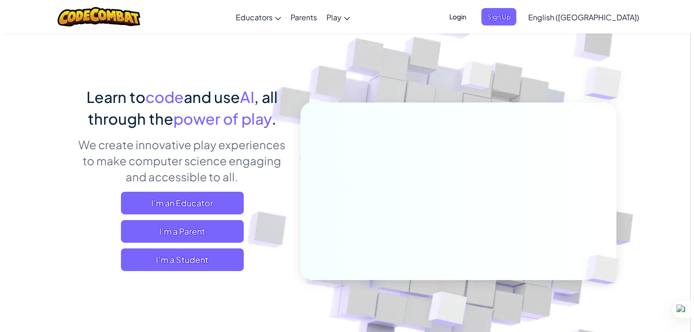
scroll to position [22, 0]
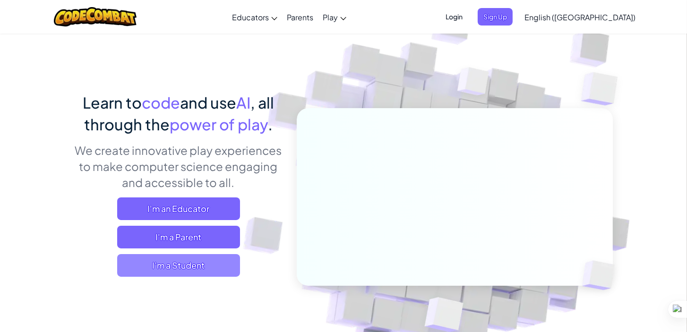
click at [189, 265] on span "I'm a Student" at bounding box center [178, 265] width 123 height 23
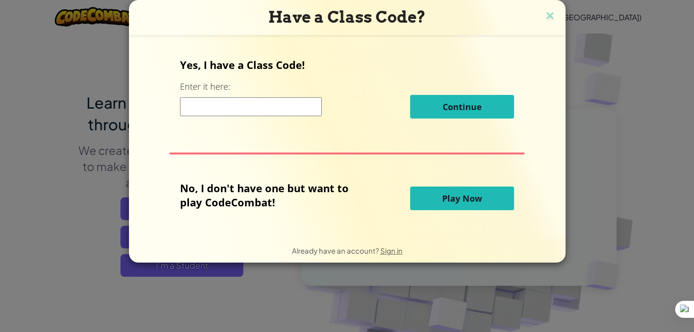
click at [441, 196] on button "Play Now" at bounding box center [462, 199] width 104 height 24
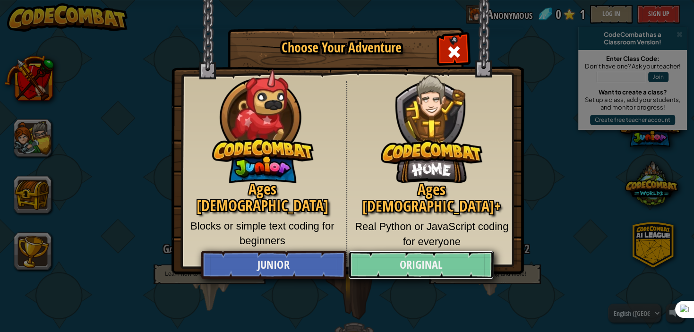
click at [436, 266] on link "Original" at bounding box center [421, 265] width 146 height 28
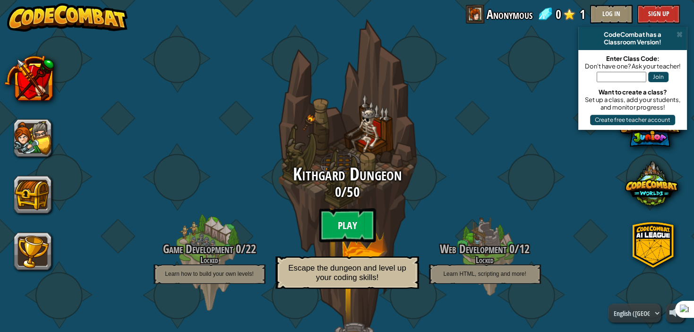
click at [355, 230] on btn "Play" at bounding box center [347, 225] width 57 height 34
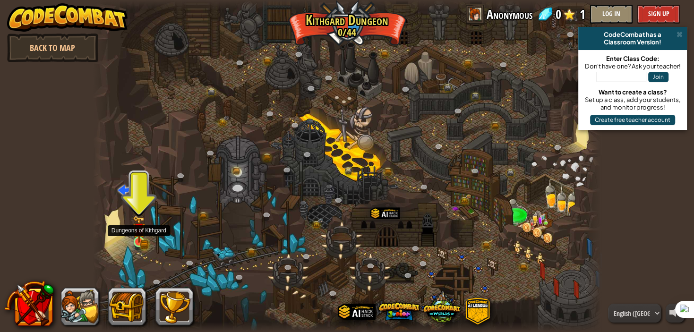
click at [139, 233] on img at bounding box center [139, 230] width 8 height 8
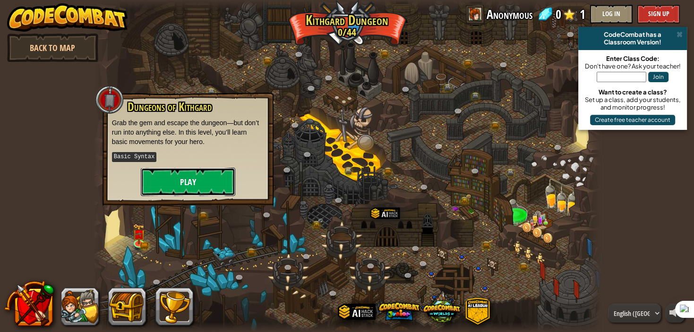
click at [183, 181] on button "Play" at bounding box center [188, 182] width 95 height 28
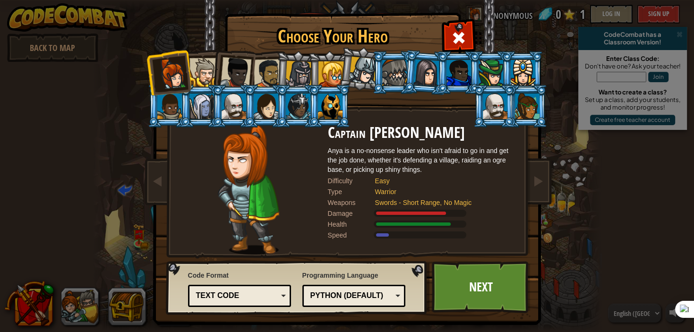
click at [280, 297] on div "Text code" at bounding box center [239, 296] width 91 height 15
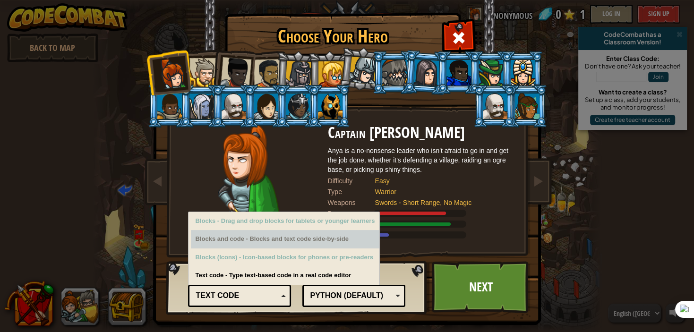
click at [271, 242] on div "Blocks and code - Blocks and text code side-by-side" at bounding box center [285, 239] width 189 height 18
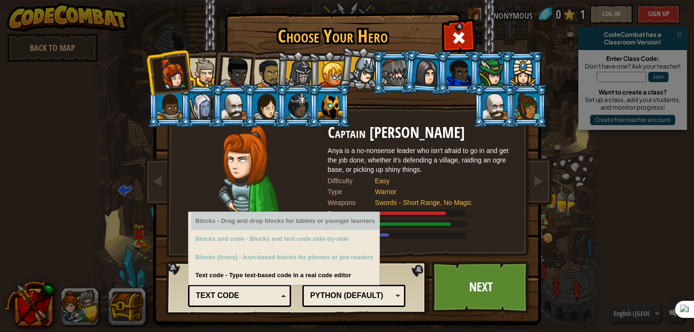
click at [283, 217] on div "Blocks - Drag and drop blocks for tablets or younger learners" at bounding box center [285, 221] width 189 height 18
click at [282, 217] on div "Blocks - Drag and drop blocks for tablets or younger learners" at bounding box center [285, 221] width 189 height 18
click at [281, 226] on div "Blocks - Drag and drop blocks for tablets or younger learners" at bounding box center [285, 221] width 189 height 18
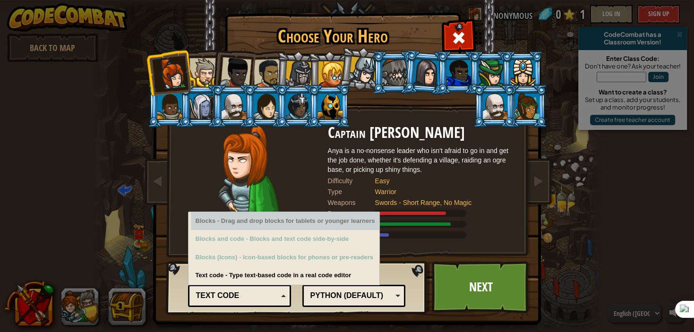
click at [281, 226] on div "Blocks - Drag and drop blocks for tablets or younger learners" at bounding box center [285, 221] width 189 height 18
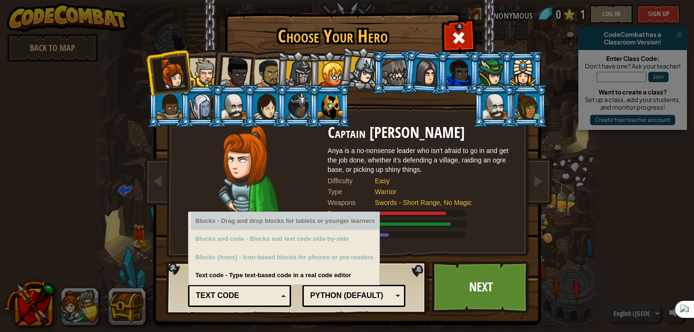
click at [281, 226] on div "Blocks - Drag and drop blocks for tablets or younger learners" at bounding box center [285, 221] width 189 height 18
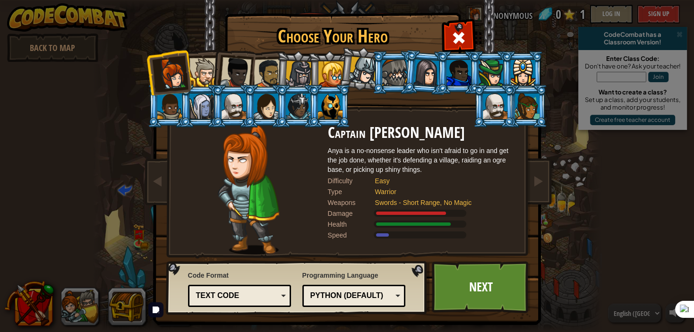
click at [399, 267] on div "Code Format Text code Blocks and code Blocks Blocks (Icons) Text code Blocks - …" at bounding box center [297, 288] width 256 height 48
click at [267, 295] on div "Text code" at bounding box center [237, 296] width 82 height 11
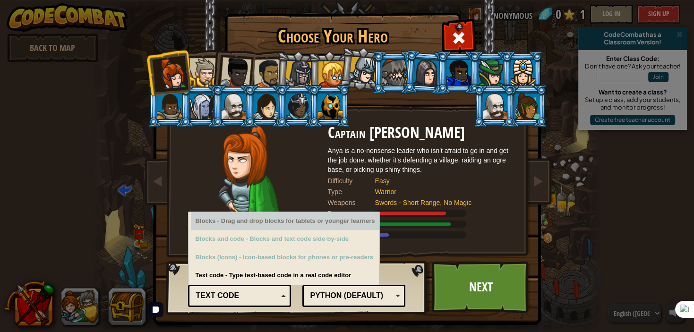
click at [282, 228] on div "Blocks - Drag and drop blocks for tablets or younger learners" at bounding box center [285, 221] width 189 height 18
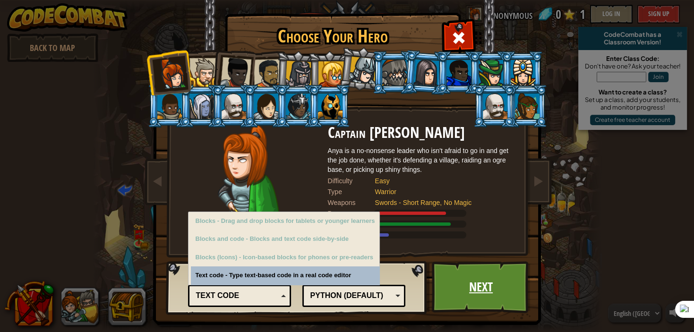
click at [473, 282] on link "Next" at bounding box center [481, 287] width 99 height 52
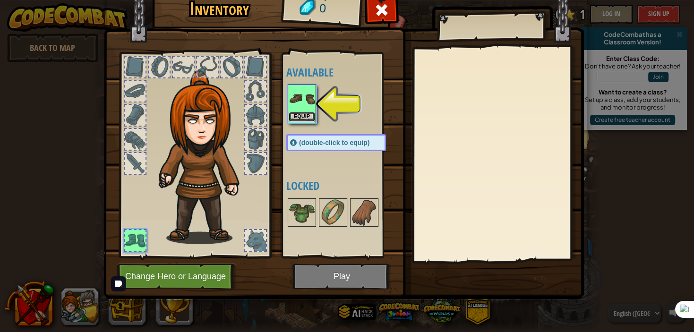
click at [305, 119] on button "Equip" at bounding box center [302, 117] width 26 height 10
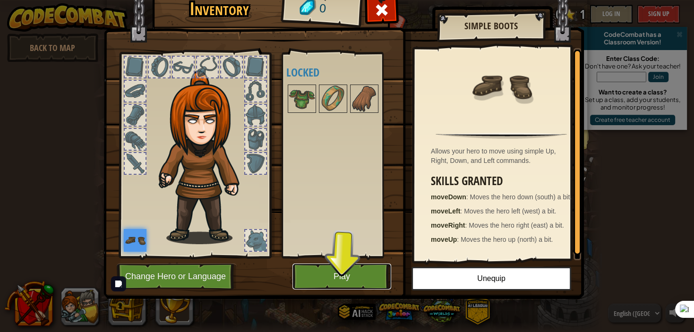
click at [337, 270] on button "Play" at bounding box center [342, 277] width 99 height 26
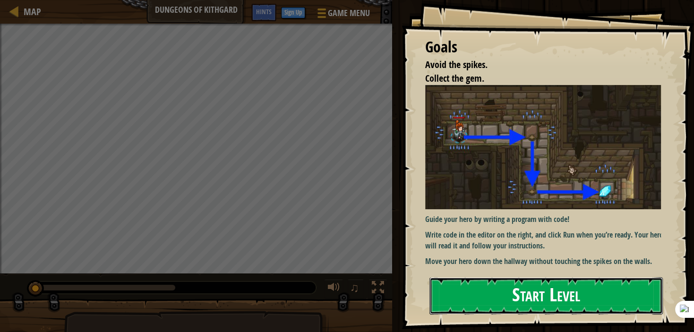
click at [532, 294] on button "Start Level" at bounding box center [546, 295] width 233 height 37
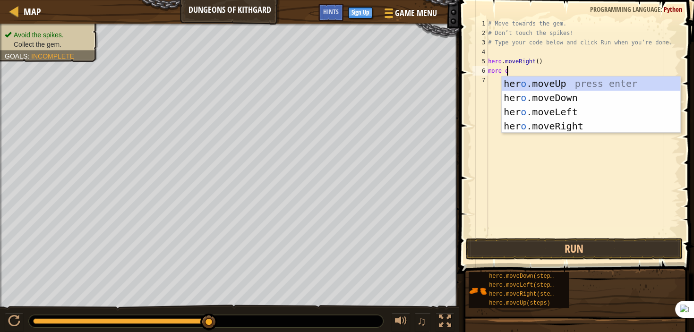
scroll to position [4, 1]
type textarea "more ove"
click at [549, 96] on div "hero.m ove Up press enter hero.m ove Down press enter hero.m ove Left press ent…" at bounding box center [591, 119] width 179 height 85
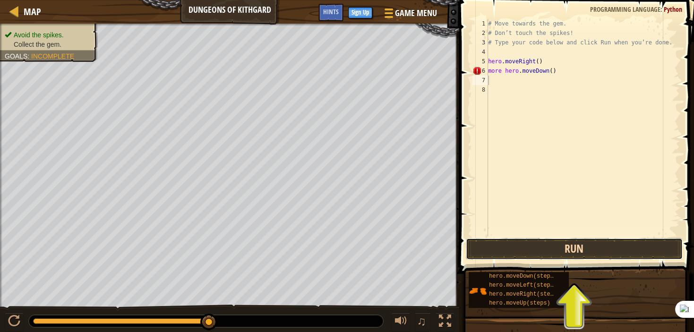
click at [578, 250] on button "Run" at bounding box center [574, 249] width 217 height 22
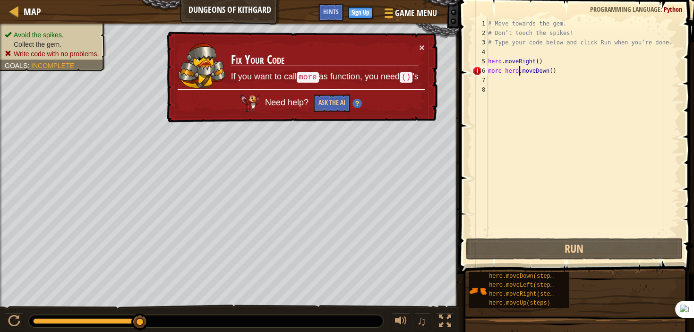
click at [519, 72] on div "# Move towards the gem. # Don’t touch the spikes! # Type your code below and cl…" at bounding box center [583, 137] width 194 height 236
click at [546, 73] on div "# Move towards the gem. # Don’t touch the spikes! # Type your code below and cl…" at bounding box center [583, 137] width 194 height 236
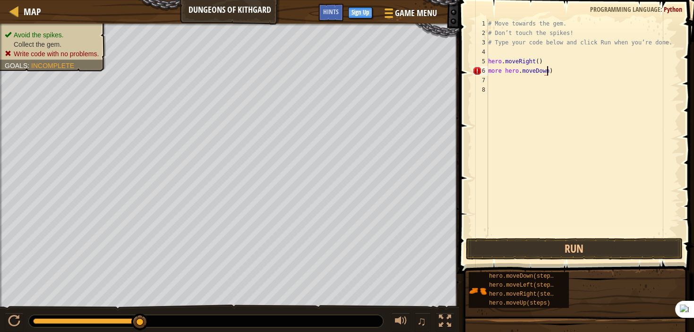
click at [549, 69] on div "# Move towards the gem. # Don’t touch the spikes! # Type your code below and cl…" at bounding box center [583, 137] width 194 height 236
click at [520, 71] on div "# Move towards the gem. # Don’t touch the spikes! # Type your code below and cl…" at bounding box center [583, 137] width 194 height 236
type textarea "more hero.(moveDown)"
click at [584, 246] on button "Run" at bounding box center [574, 249] width 217 height 22
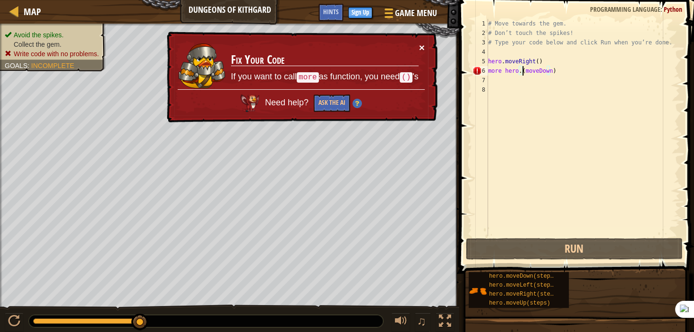
click at [420, 47] on button "×" at bounding box center [422, 48] width 6 height 10
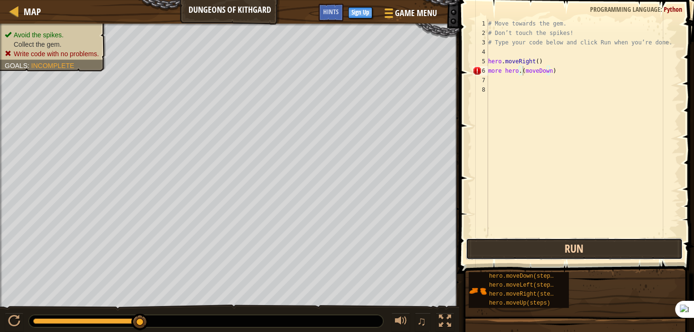
click at [558, 245] on button "Run" at bounding box center [574, 249] width 217 height 22
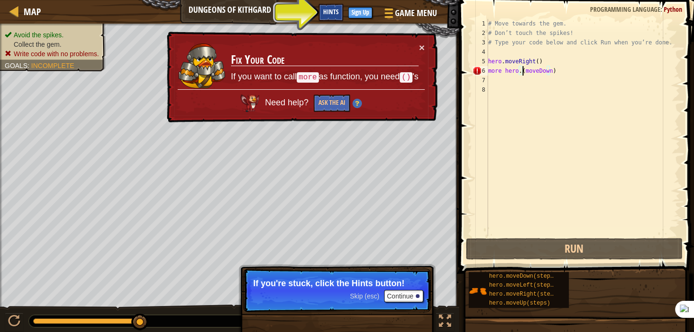
click at [331, 9] on span "Hints" at bounding box center [331, 11] width 16 height 9
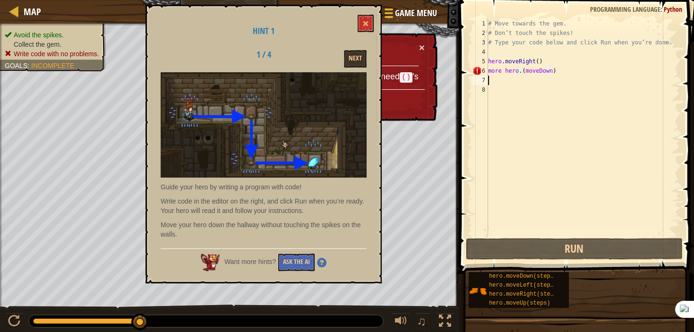
click at [553, 76] on div "# Move towards the gem. # Don’t touch the spikes! # Type your code below and cl…" at bounding box center [583, 137] width 194 height 236
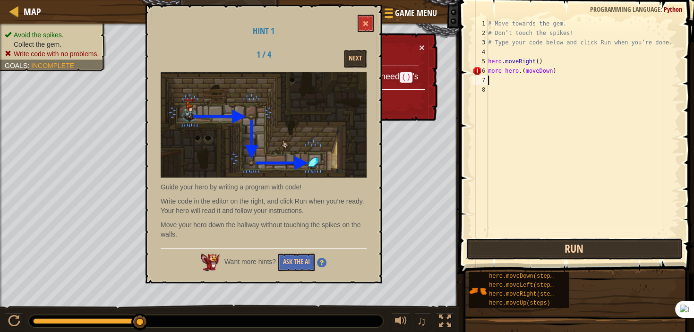
click at [561, 238] on button "Run" at bounding box center [574, 249] width 217 height 22
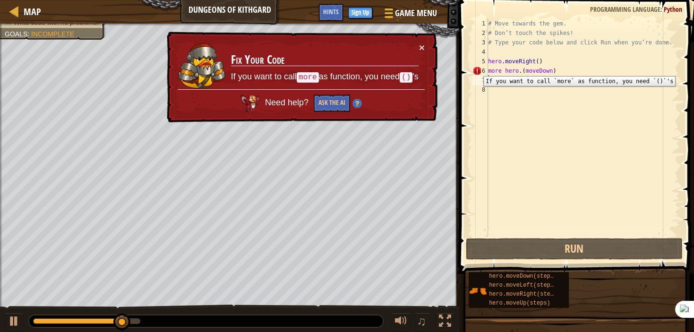
click at [476, 69] on div "6" at bounding box center [481, 70] width 16 height 9
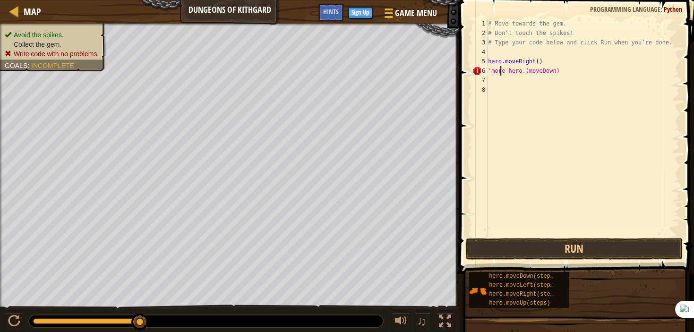
click at [502, 69] on div "# Move towards the gem. # Don’t touch the spikes! # Type your code below and cl…" at bounding box center [583, 137] width 194 height 236
click at [503, 70] on div "# Move towards the gem. # Don’t touch the spikes! # Type your code below and cl…" at bounding box center [583, 137] width 194 height 236
click at [565, 249] on button "Run" at bounding box center [574, 249] width 217 height 22
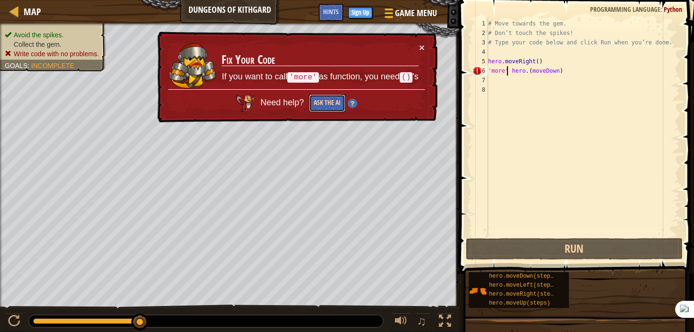
click at [325, 101] on button "Ask the AI" at bounding box center [327, 103] width 36 height 17
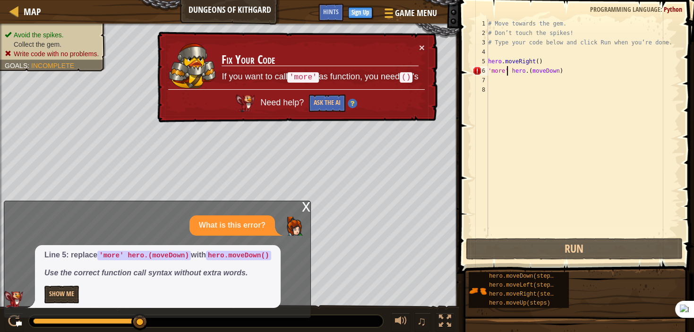
click at [553, 69] on div "# Move towards the gem. # Don’t touch the spikes! # Type your code below and cl…" at bounding box center [583, 137] width 194 height 236
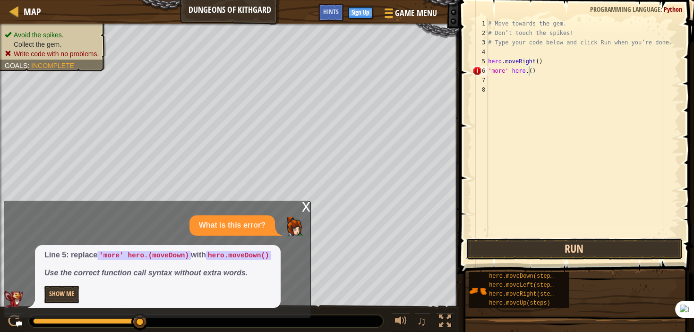
click at [555, 244] on button "Run" at bounding box center [574, 249] width 217 height 22
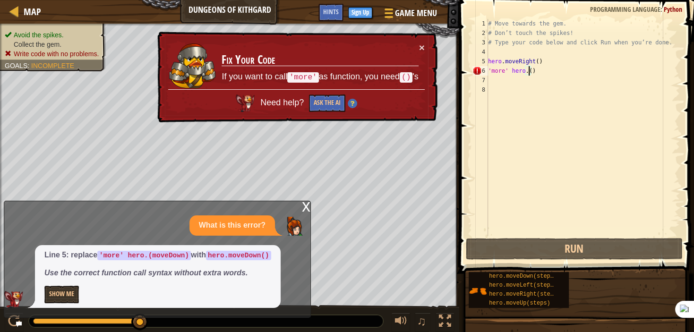
click at [510, 69] on div "# Move towards the gem. # Don’t touch the spikes! # Type your code below and cl…" at bounding box center [583, 137] width 194 height 236
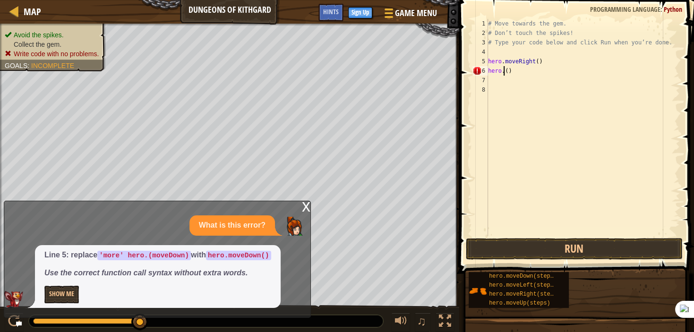
click at [504, 71] on div "# Move towards the gem. # Don’t touch the spikes! # Type your code below and cl…" at bounding box center [583, 137] width 194 height 236
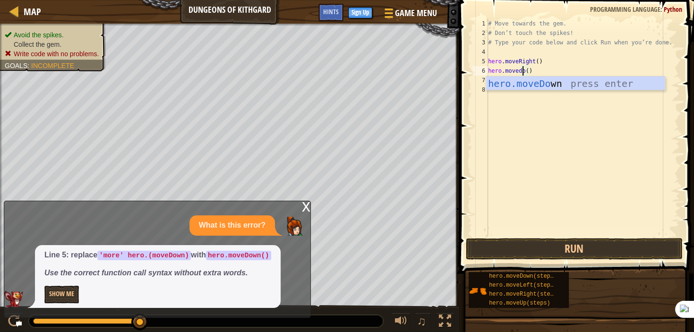
scroll to position [4, 3]
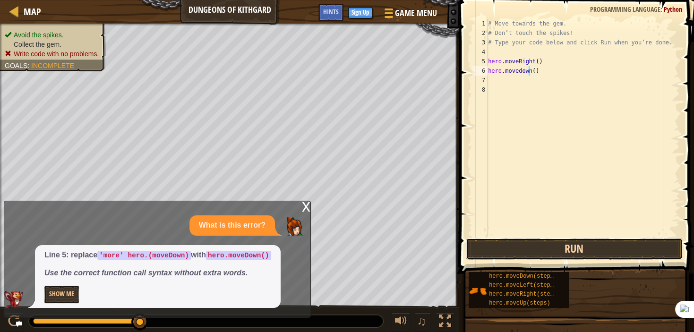
click at [552, 248] on button "Run" at bounding box center [574, 249] width 217 height 22
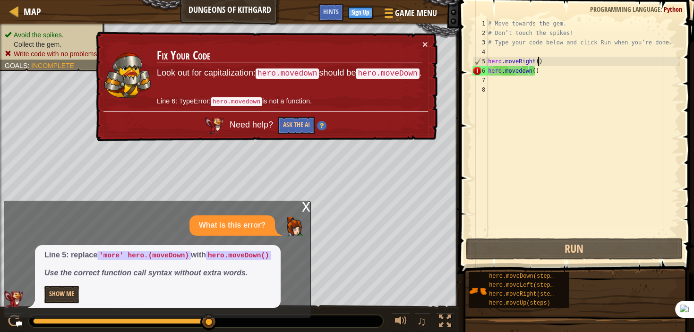
click at [540, 61] on div "# Move towards the gem. # Don’t touch the spikes! # Type your code below and cl…" at bounding box center [583, 137] width 194 height 236
click at [544, 75] on div "# Move towards the gem. # Don’t touch the spikes! # Type your code below and cl…" at bounding box center [583, 137] width 194 height 236
type textarea "hero.movedown()"
click at [554, 79] on div "# Move towards the gem. # Don’t touch the spikes! # Type your code below and cl…" at bounding box center [583, 137] width 194 height 236
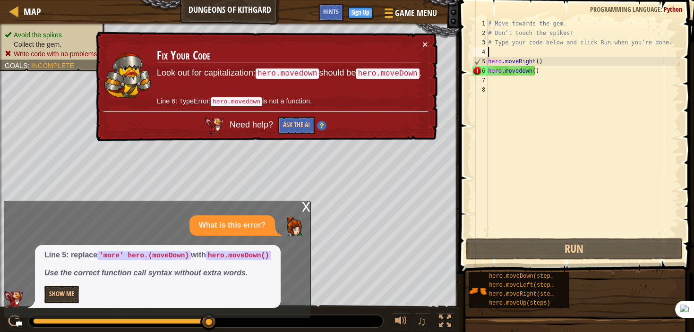
click at [550, 51] on div "# Move towards the gem. # Don’t touch the spikes! # Type your code below and cl…" at bounding box center [583, 137] width 194 height 236
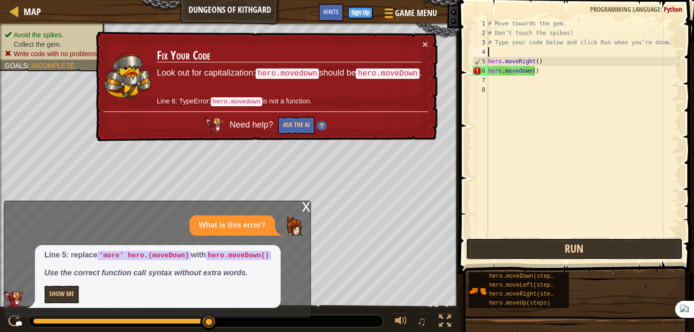
click at [564, 249] on button "Run" at bounding box center [574, 249] width 217 height 22
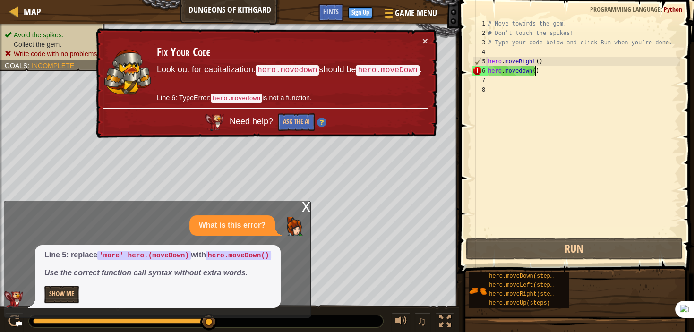
click at [557, 68] on div "# Move towards the gem. # Don’t touch the spikes! # Type your code below and cl…" at bounding box center [583, 137] width 194 height 236
type textarea "hero.movedown()"
click at [552, 53] on div "# Move towards the gem. # Don’t touch the spikes! # Type your code below and cl…" at bounding box center [583, 137] width 194 height 236
click at [550, 61] on div "# Move towards the gem. # Don’t touch the spikes! # Type your code below and cl…" at bounding box center [583, 137] width 194 height 236
click at [541, 73] on div "# Move towards the gem. # Don’t touch the spikes! # Type your code below and cl…" at bounding box center [583, 137] width 194 height 236
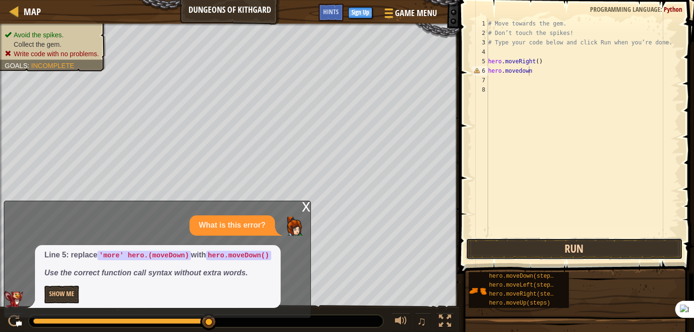
click at [561, 248] on button "Run" at bounding box center [574, 249] width 217 height 22
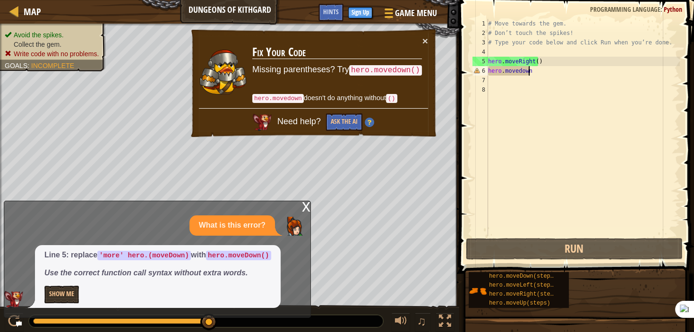
scroll to position [4, 3]
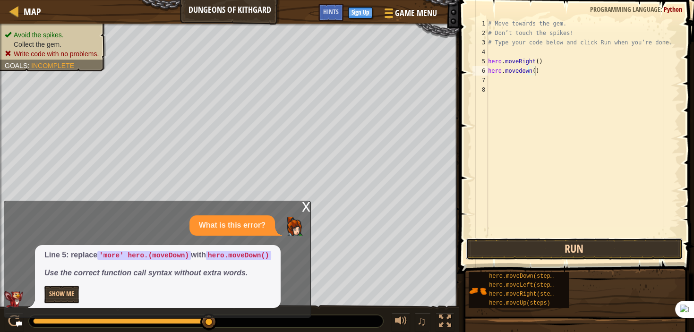
click at [561, 247] on button "Run" at bounding box center [574, 249] width 217 height 22
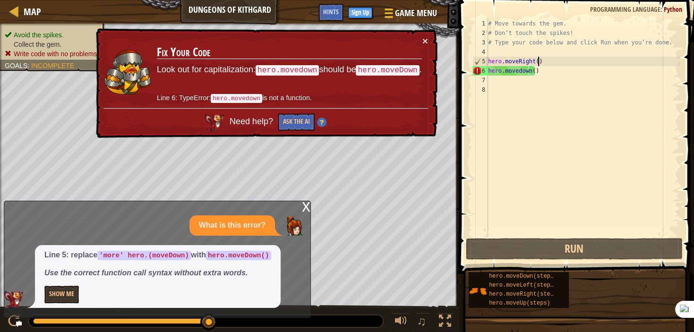
click at [544, 63] on div "# Move towards the gem. # Don’t touch the spikes! # Type your code below and cl…" at bounding box center [583, 137] width 194 height 236
type textarea "hero.moveRight()"
click at [544, 63] on div "# Move towards the gem. # Don’t touch the spikes! # Type your code below and cl…" at bounding box center [583, 137] width 194 height 236
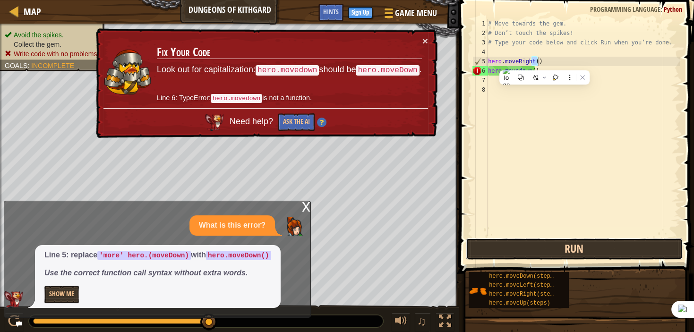
click at [583, 250] on button "Run" at bounding box center [574, 249] width 217 height 22
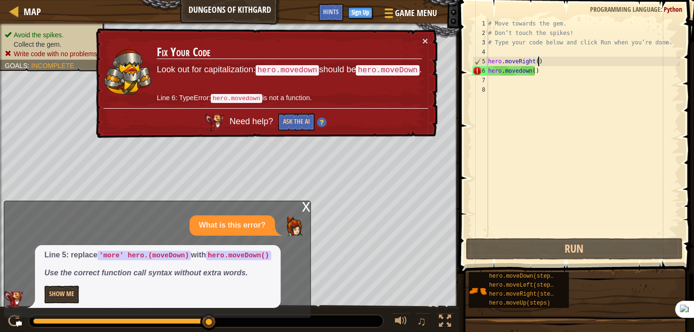
click at [543, 78] on div "# Move towards the gem. # Don’t touch the spikes! # Type your code below and cl…" at bounding box center [583, 137] width 194 height 236
click at [540, 74] on div "# Move towards the gem. # Don’t touch the spikes! # Type your code below and cl…" at bounding box center [583, 137] width 194 height 236
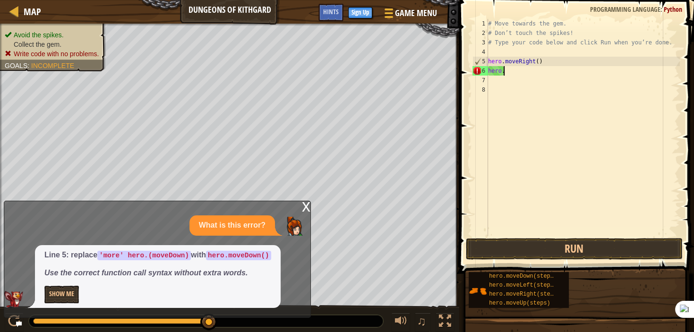
type textarea "h"
click at [538, 58] on div "# Move towards the gem. # Don’t touch the spikes! # Type your code below and cl…" at bounding box center [583, 137] width 194 height 236
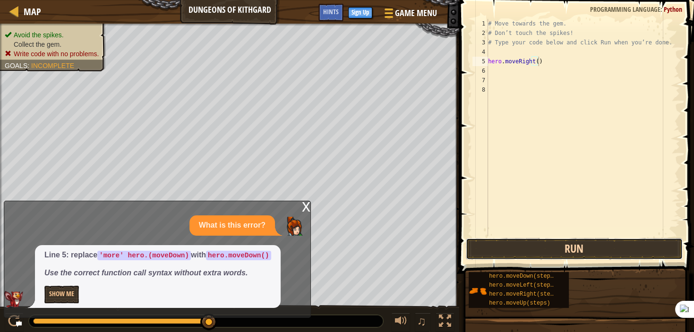
click at [558, 241] on button "Run" at bounding box center [574, 249] width 217 height 22
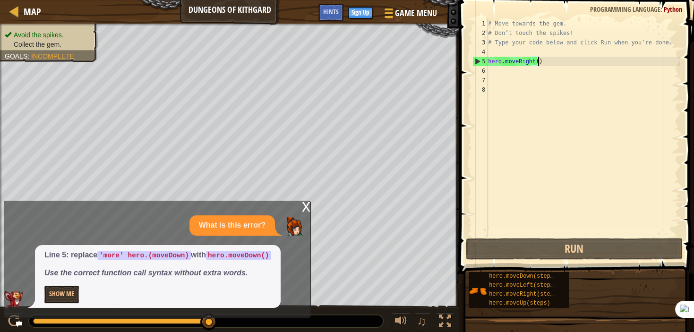
click at [530, 61] on div "# Move towards the gem. # Don’t touch the spikes! # Type your code below and cl…" at bounding box center [583, 137] width 194 height 236
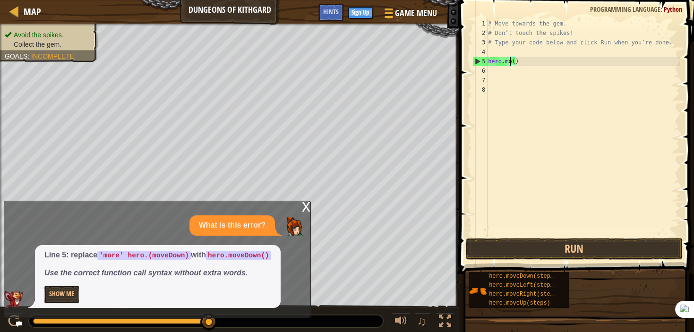
type textarea "hero.m()"
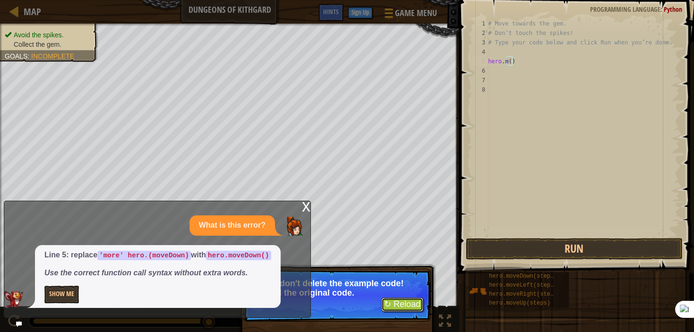
click at [406, 308] on button "↻ Reload" at bounding box center [402, 305] width 42 height 14
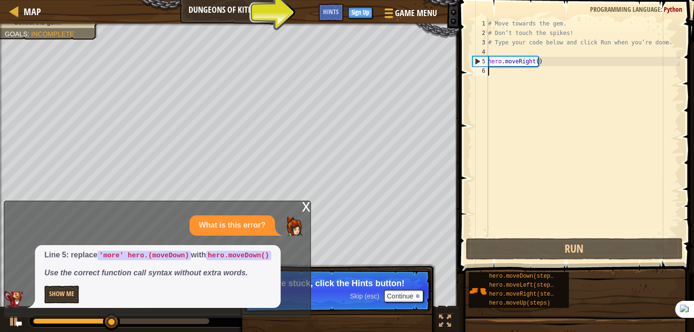
click at [497, 72] on div "# Move towards the gem. # Don’t touch the spikes! # Type your code below and cl…" at bounding box center [583, 137] width 194 height 236
paste textarea "[URL][DOMAIN_NAME]"
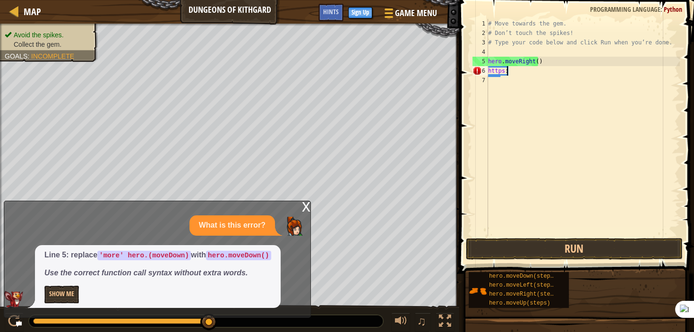
type textarea "h"
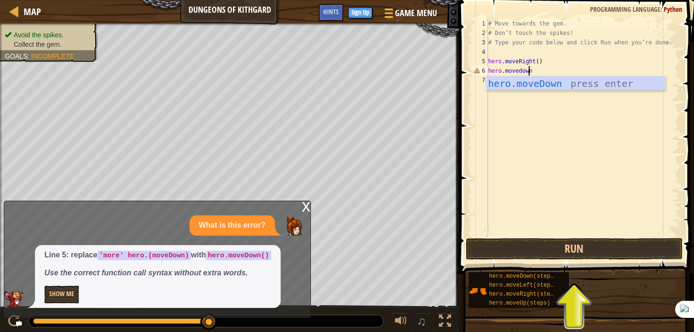
scroll to position [4, 3]
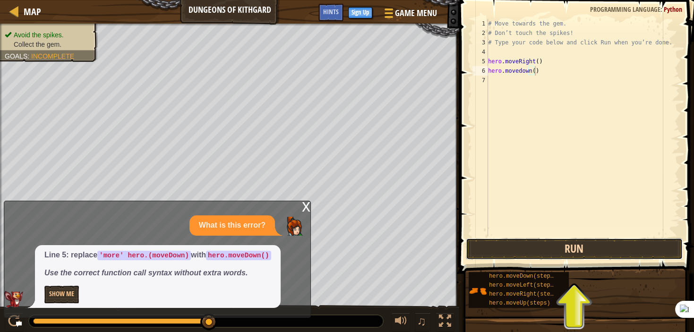
click at [568, 251] on button "Run" at bounding box center [574, 249] width 217 height 22
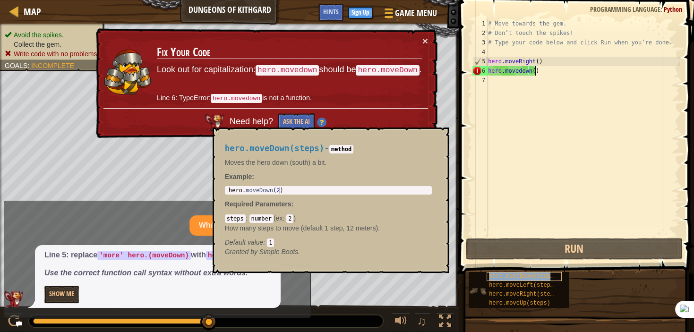
click at [537, 276] on span "hero.moveDown(steps)" at bounding box center [523, 276] width 68 height 7
click at [532, 74] on div "# Move towards the gem. # Don’t touch the spikes! # Type your code below and cl…" at bounding box center [583, 137] width 194 height 236
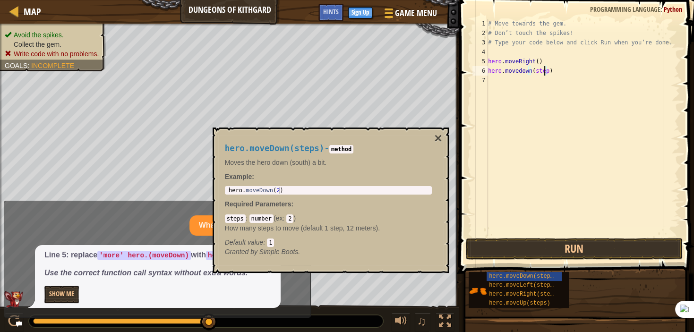
scroll to position [4, 5]
click at [561, 243] on button "Run" at bounding box center [574, 249] width 217 height 22
type textarea "hero.movedown()"
click at [436, 135] on button "×" at bounding box center [438, 138] width 8 height 13
